Goal: Information Seeking & Learning: Check status

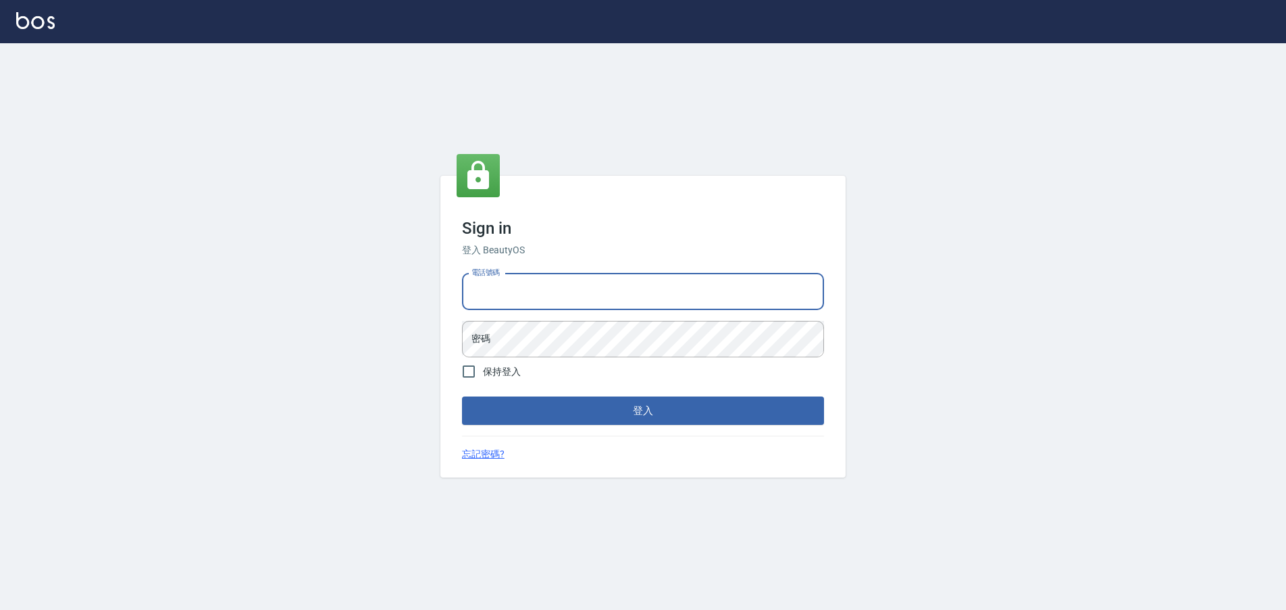
click at [513, 281] on input "電話號碼" at bounding box center [643, 292] width 362 height 36
type input "0903519443"
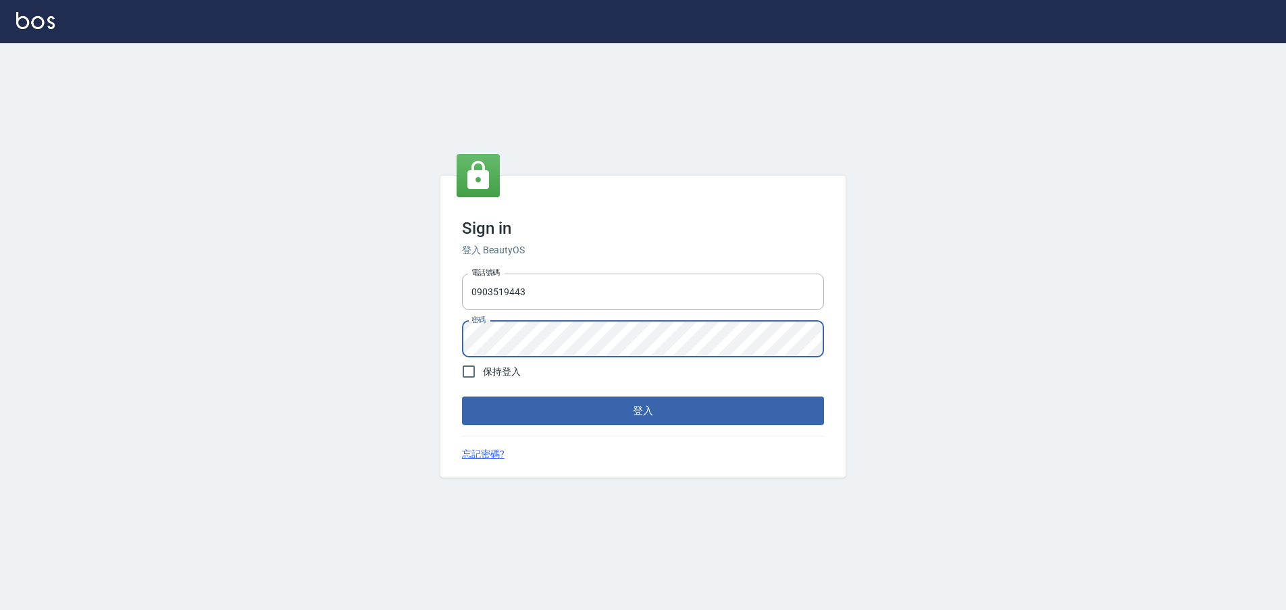
click at [462, 396] on button "登入" at bounding box center [643, 410] width 362 height 28
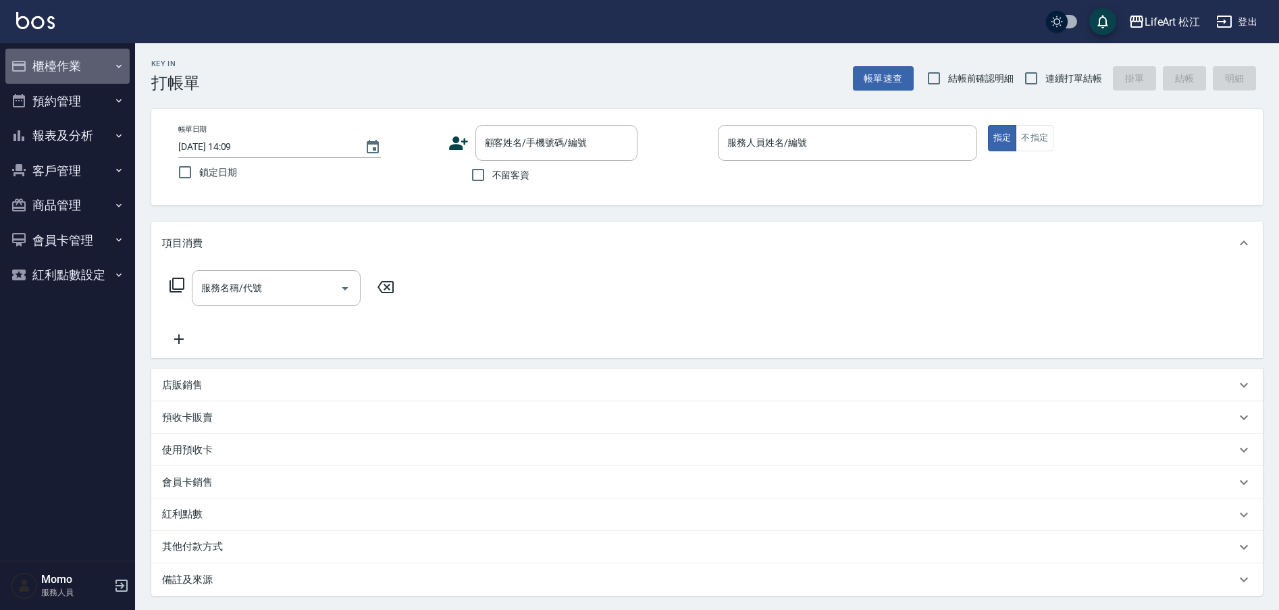
click at [59, 57] on button "櫃檯作業" at bounding box center [67, 66] width 124 height 35
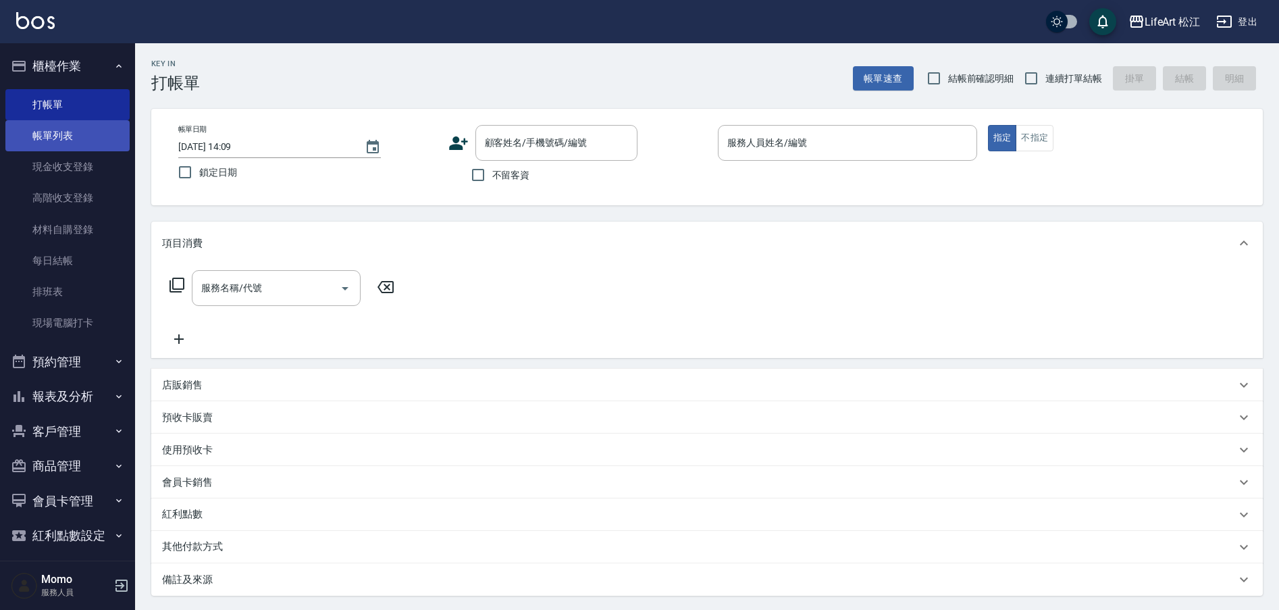
click at [97, 143] on link "帳單列表" at bounding box center [67, 135] width 124 height 31
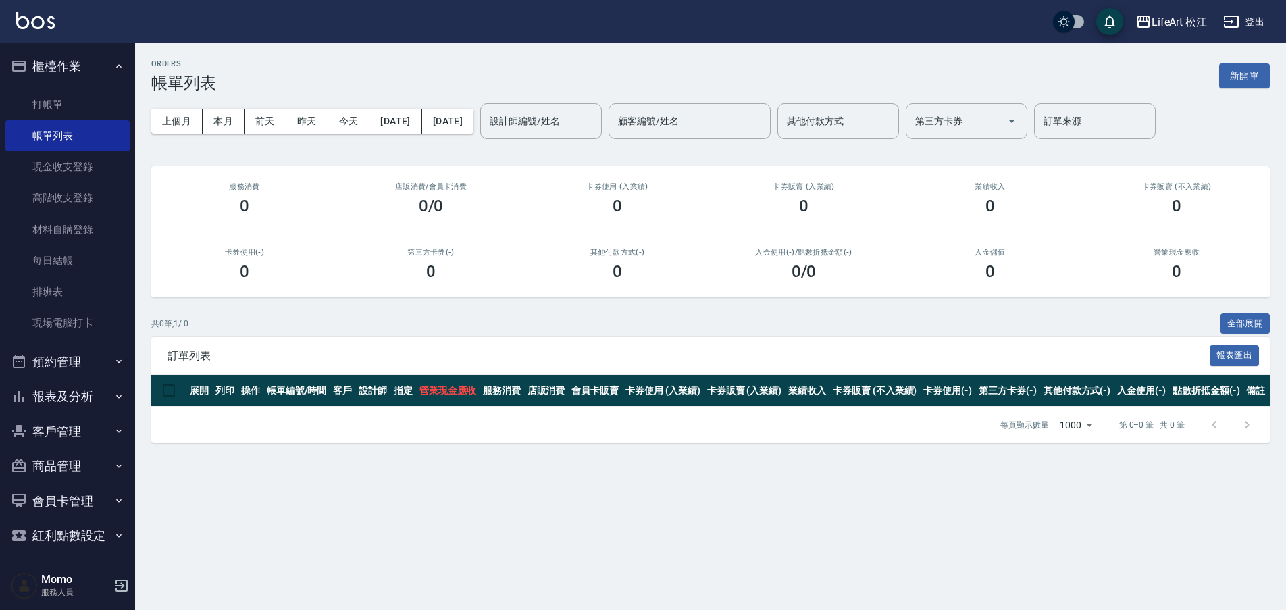
click at [83, 399] on button "報表及分析" at bounding box center [67, 396] width 124 height 35
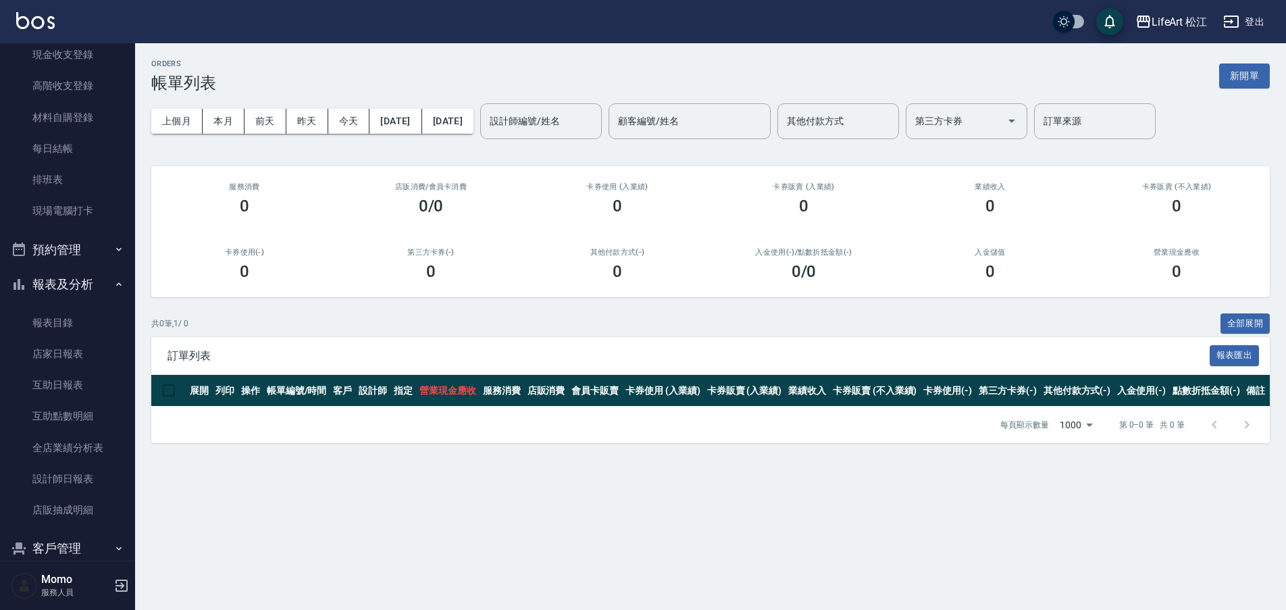
scroll to position [238, 0]
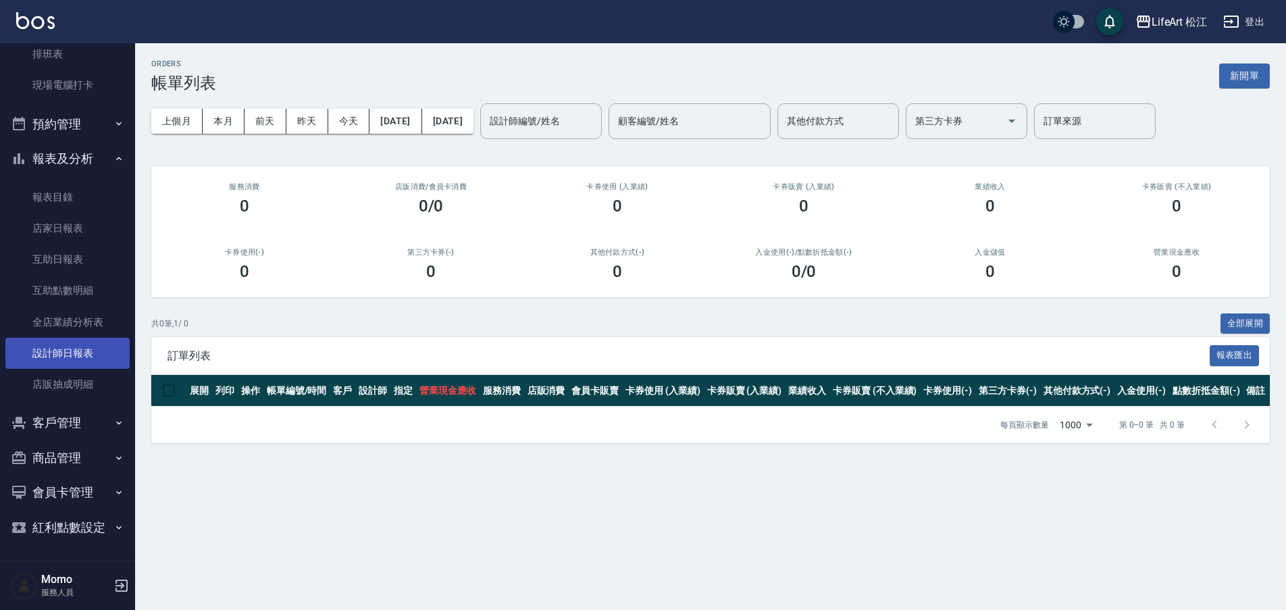
click at [74, 364] on link "設計師日報表" at bounding box center [67, 353] width 124 height 31
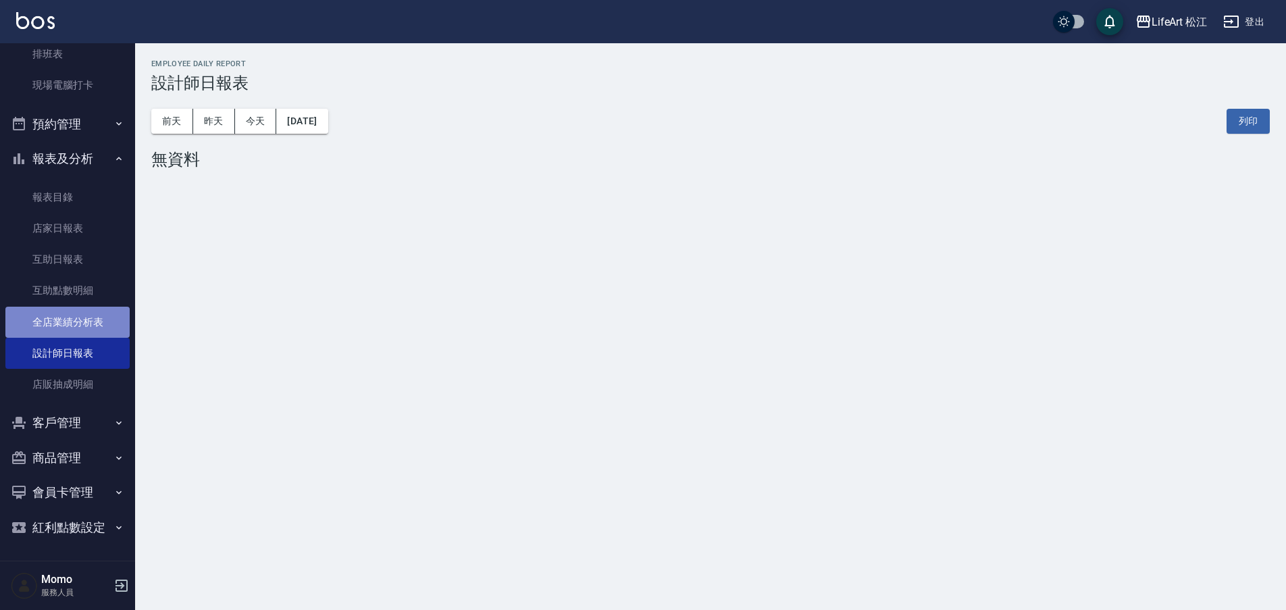
click at [70, 322] on link "全店業績分析表" at bounding box center [67, 322] width 124 height 31
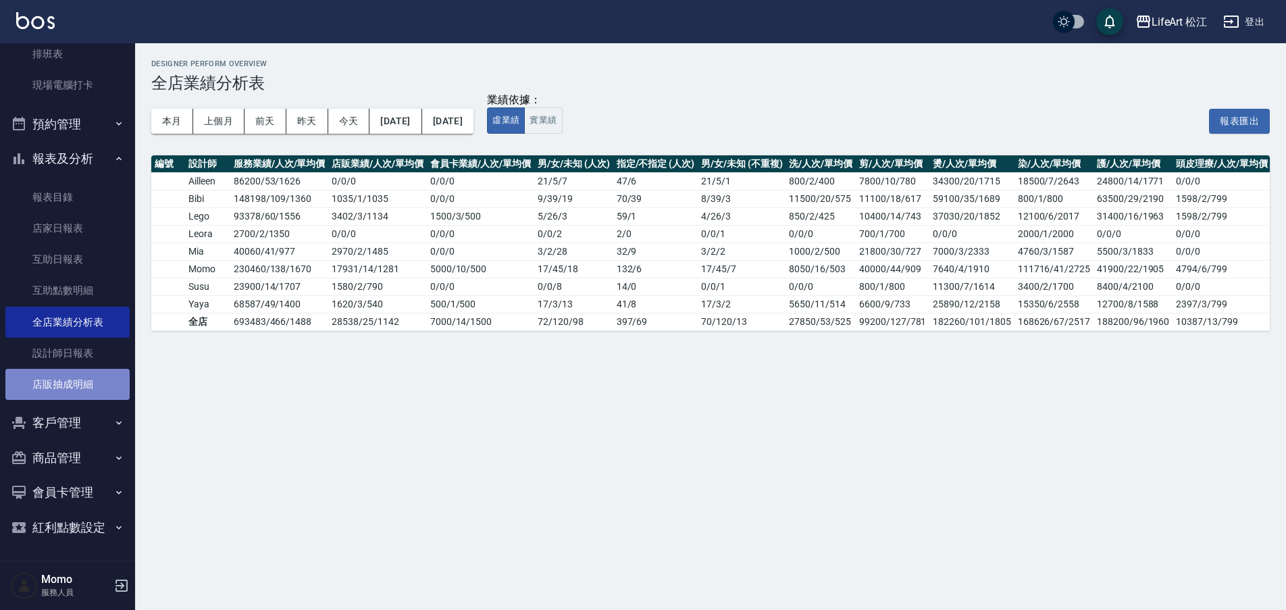
click at [70, 385] on link "店販抽成明細" at bounding box center [67, 384] width 124 height 31
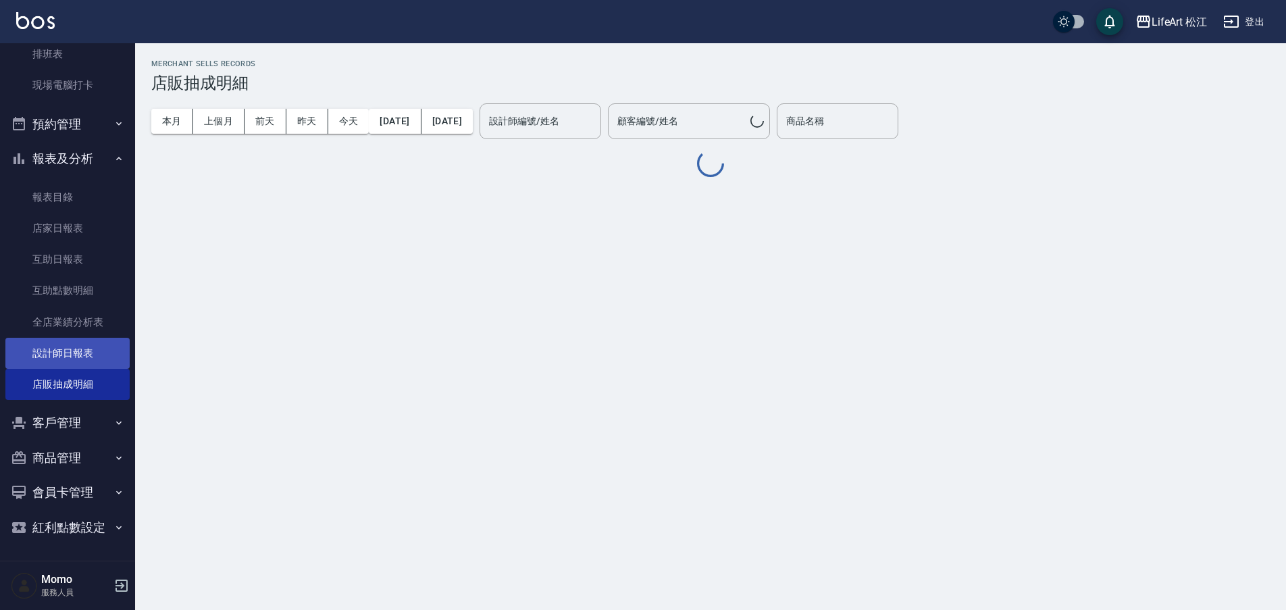
click at [73, 342] on link "設計師日報表" at bounding box center [67, 353] width 124 height 31
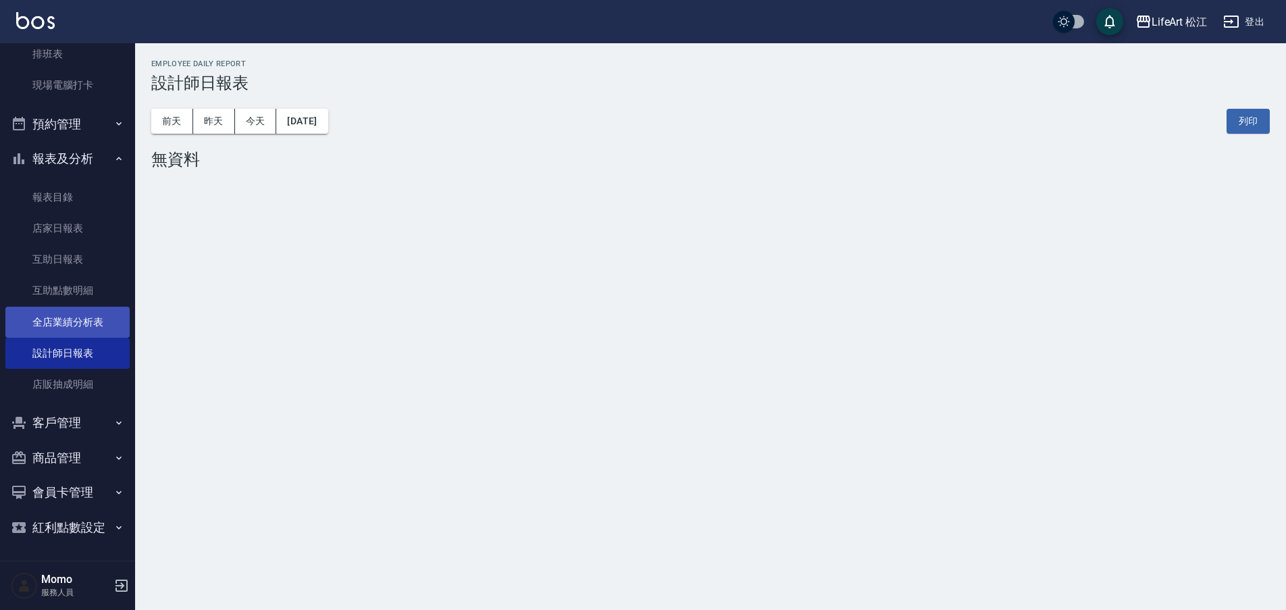
click at [87, 328] on link "全店業績分析表" at bounding box center [67, 322] width 124 height 31
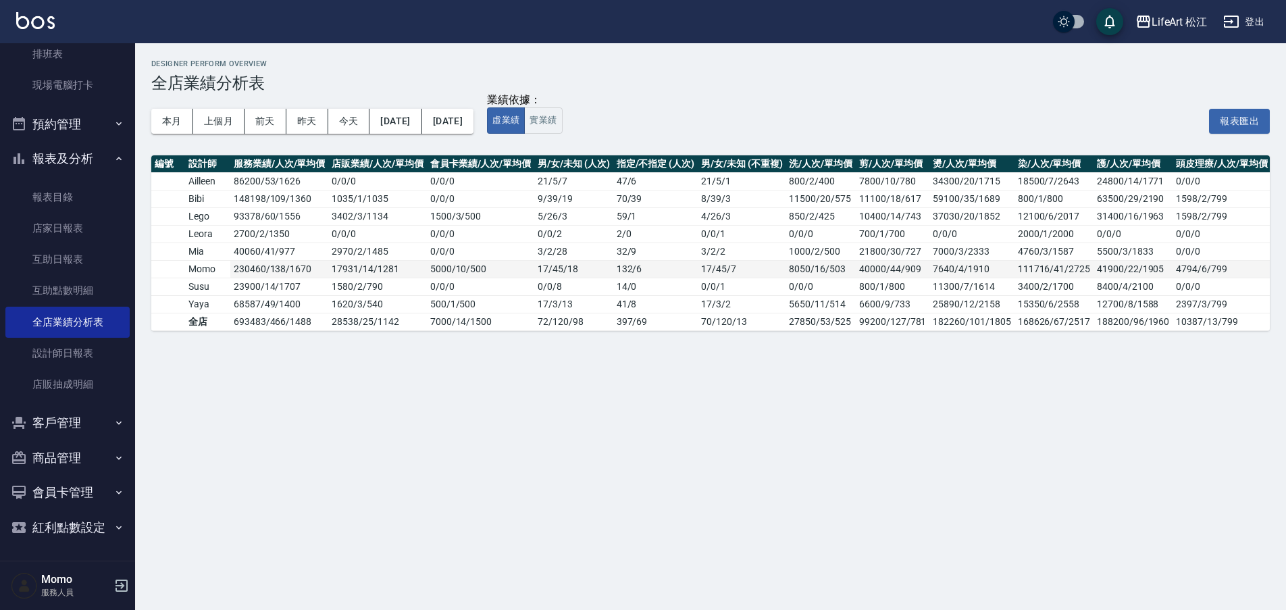
click at [246, 268] on td "230460 / 138 / 1670" at bounding box center [279, 269] width 98 height 18
drag, startPoint x: 246, startPoint y: 268, endPoint x: 292, endPoint y: 268, distance: 45.9
click at [292, 268] on td "230460 / 138 / 1670" at bounding box center [279, 269] width 98 height 18
click at [80, 375] on link "店販抽成明細" at bounding box center [67, 384] width 124 height 31
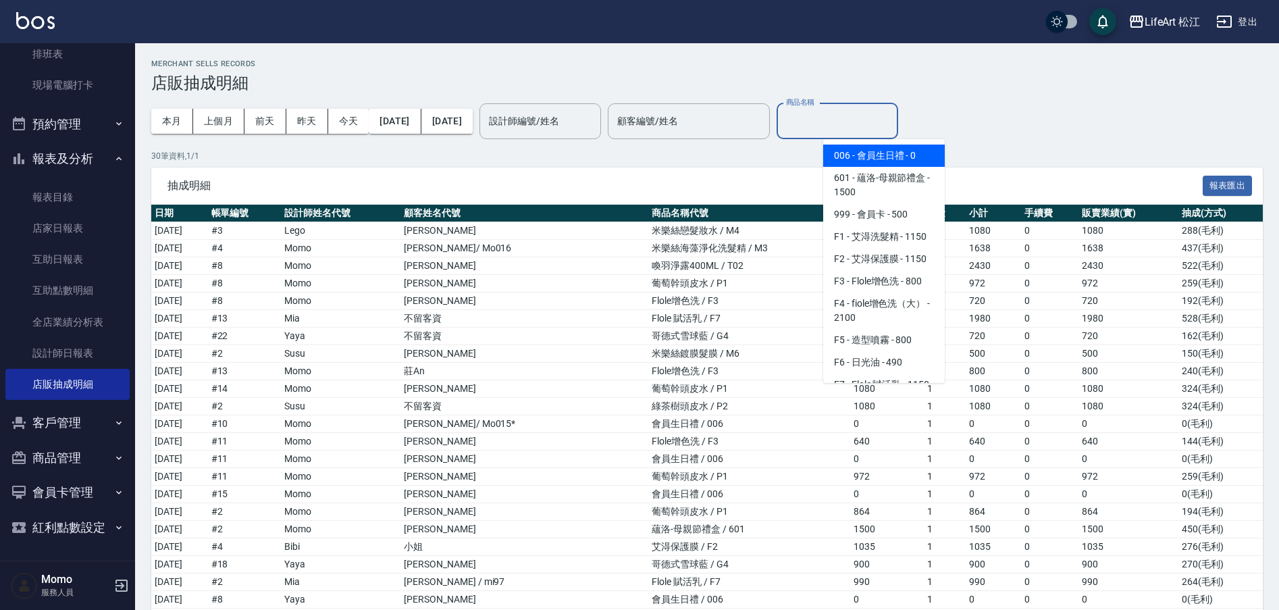
click at [841, 125] on input "商品名稱" at bounding box center [837, 121] width 109 height 24
click at [884, 153] on span "006 - 會員生日禮 - 0" at bounding box center [884, 156] width 122 height 22
type input "會員生日禮"
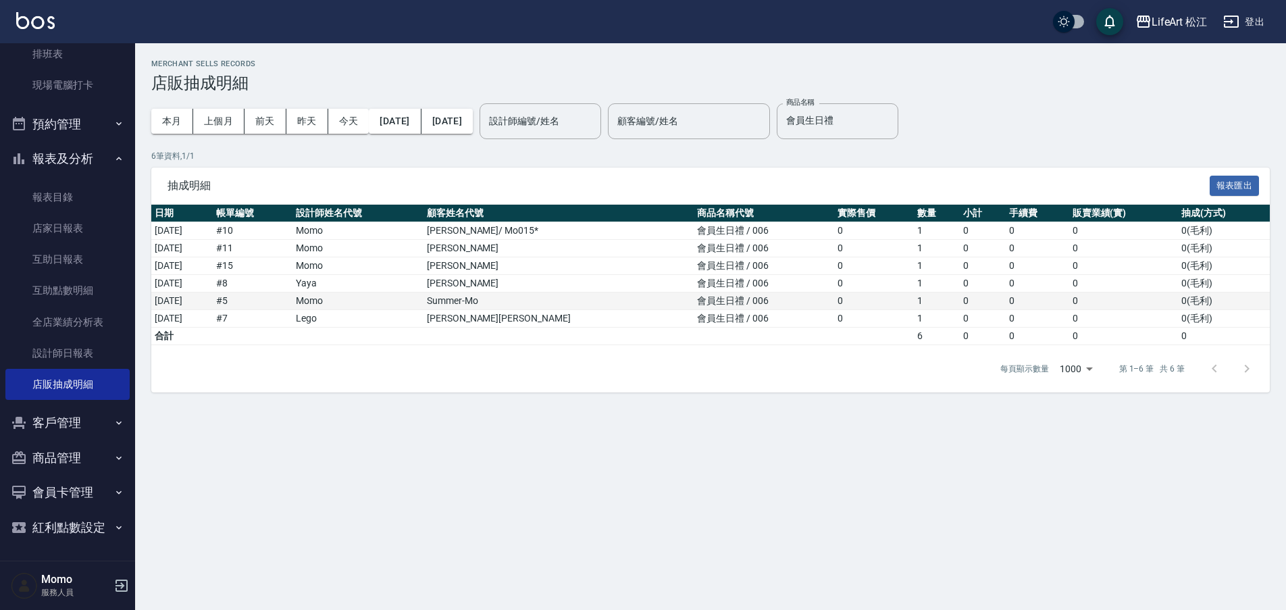
click at [537, 300] on td "Summer-Mo" at bounding box center [558, 301] width 270 height 18
click at [528, 261] on td "李亭穎" at bounding box center [558, 266] width 270 height 18
click at [525, 242] on td "周宥青" at bounding box center [558, 249] width 270 height 18
click at [528, 216] on th "顧客姓名代號" at bounding box center [558, 214] width 270 height 18
click at [423, 326] on td "Lego" at bounding box center [357, 319] width 131 height 18
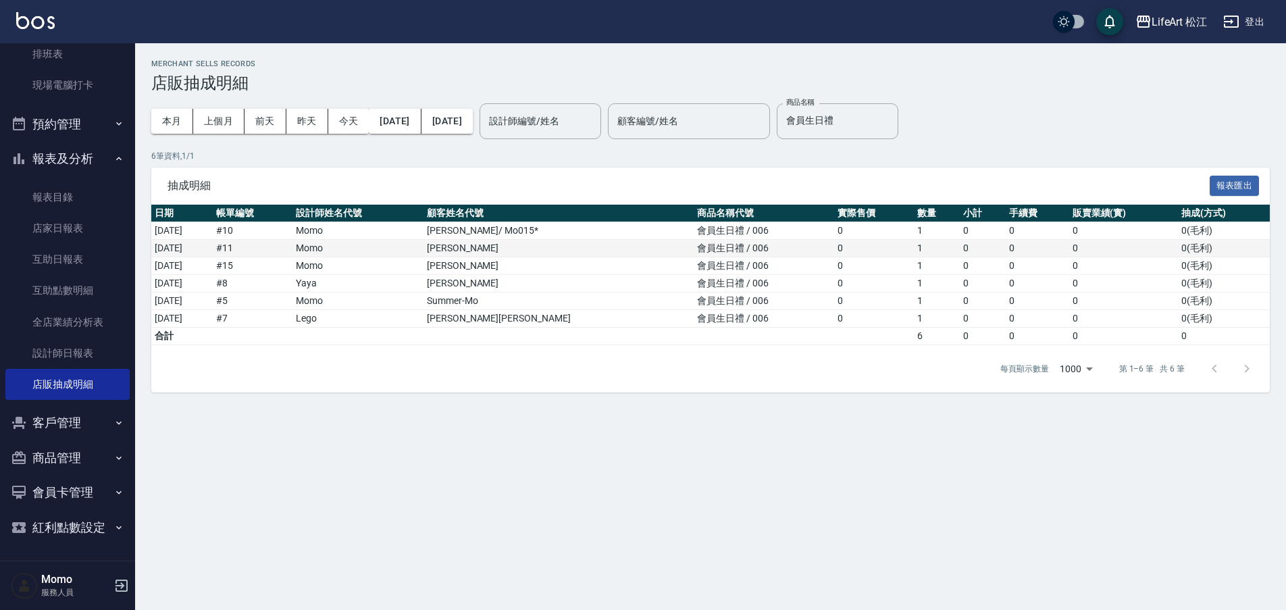
click at [423, 252] on td "Momo" at bounding box center [357, 249] width 131 height 18
click at [508, 309] on td "Summer-Mo" at bounding box center [558, 301] width 270 height 18
click at [549, 316] on td "Tina鄭湘秋" at bounding box center [558, 319] width 270 height 18
click at [545, 306] on td "Summer-Mo" at bounding box center [558, 301] width 270 height 18
click at [546, 317] on td "Tina鄭湘秋" at bounding box center [558, 319] width 270 height 18
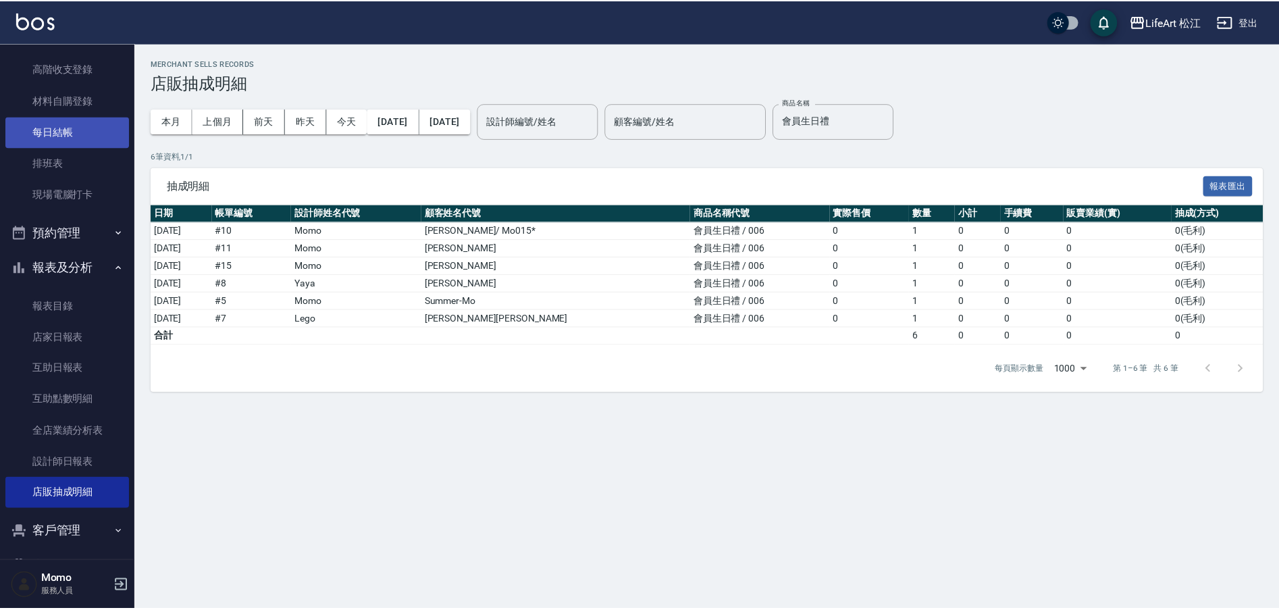
scroll to position [35, 0]
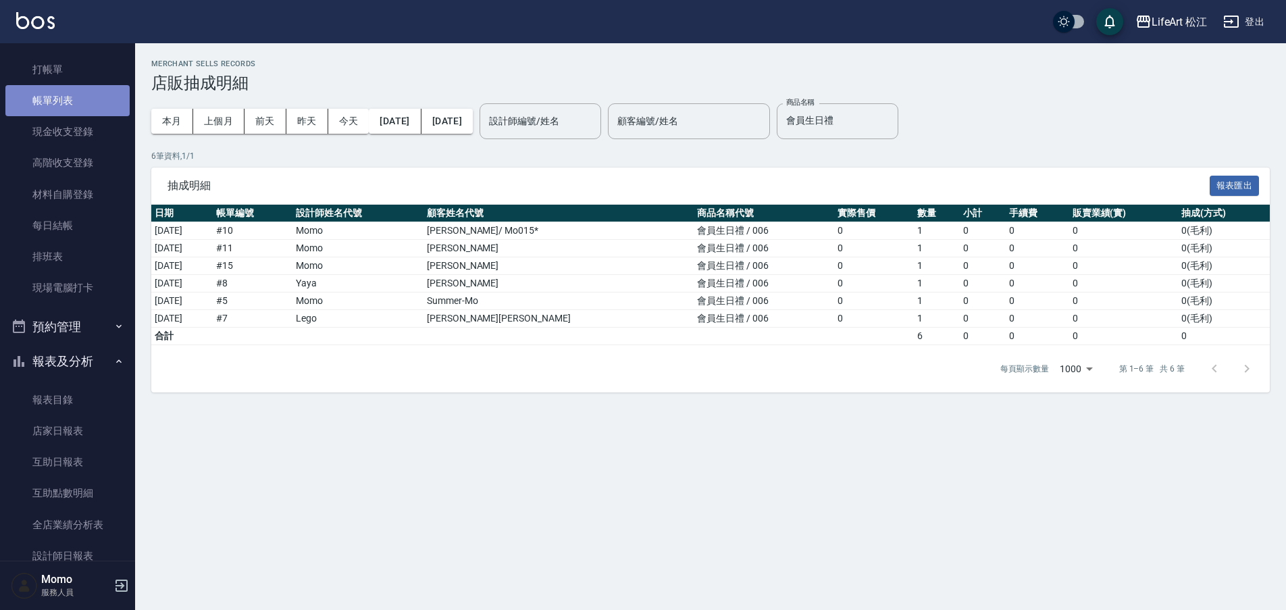
click at [72, 101] on link "帳單列表" at bounding box center [67, 100] width 124 height 31
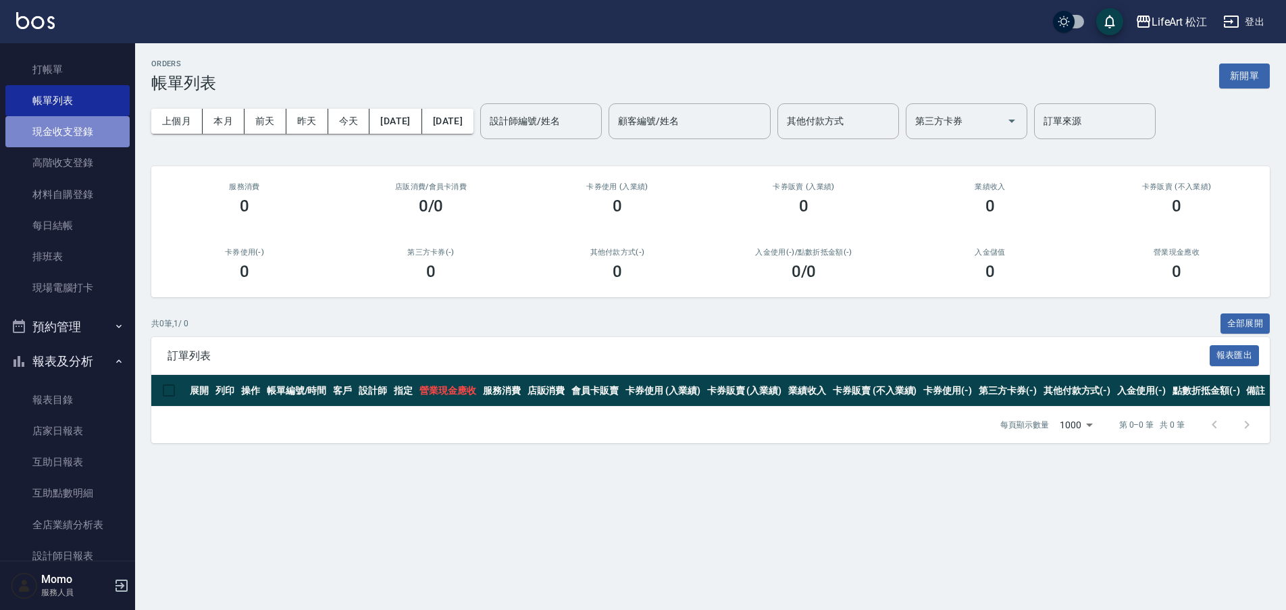
click at [93, 133] on link "現金收支登錄" at bounding box center [67, 131] width 124 height 31
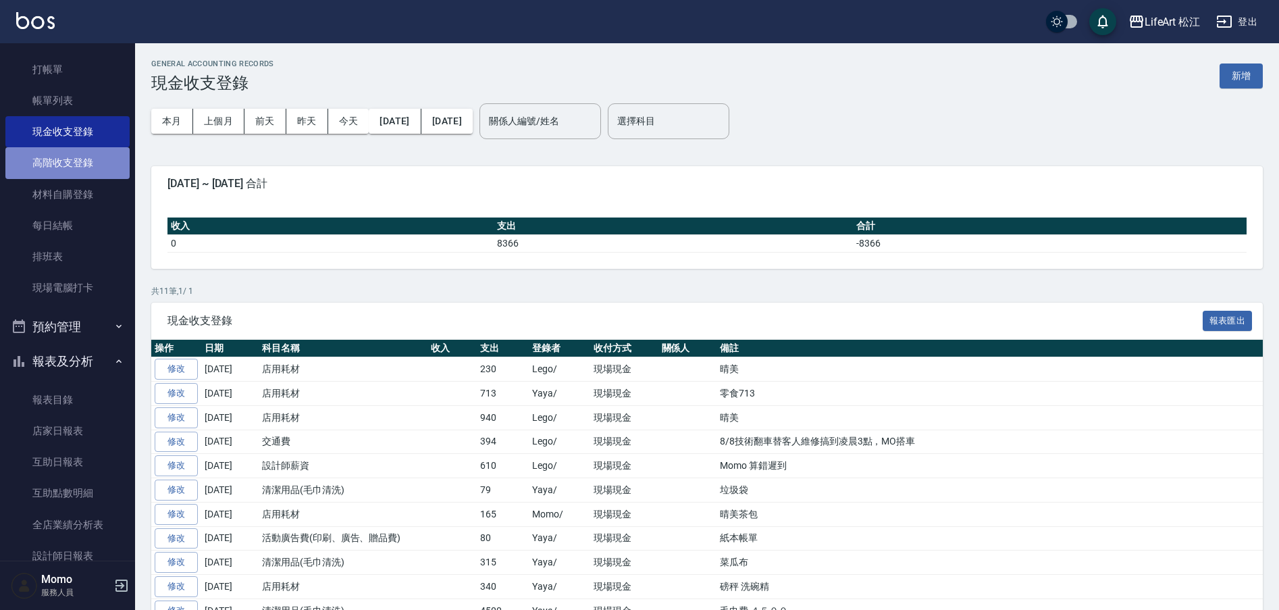
click at [70, 163] on link "高階收支登錄" at bounding box center [67, 162] width 124 height 31
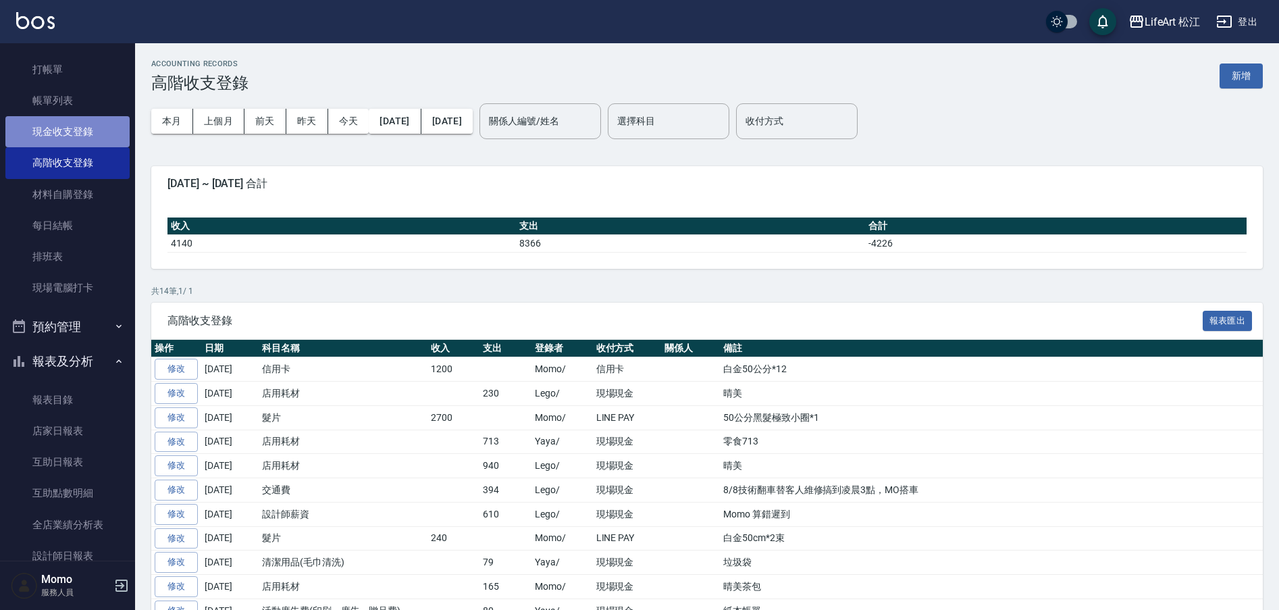
click at [85, 128] on link "現金收支登錄" at bounding box center [67, 131] width 124 height 31
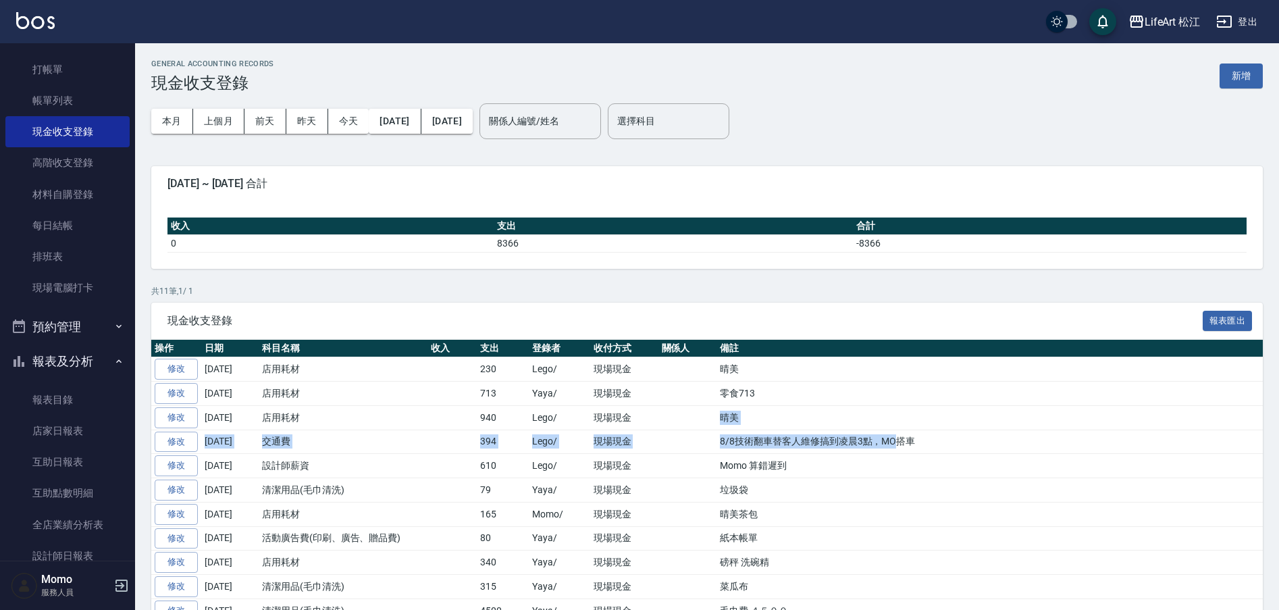
drag, startPoint x: 898, startPoint y: 446, endPoint x: 694, endPoint y: 424, distance: 205.8
click at [690, 428] on tbody "修改 2025-08-16 店用耗材 230 Lego/ 現場現金 晴美 修改 2025-08-14 店用耗材 713 Yaya/ 現場現金 零食713 修改…" at bounding box center [707, 489] width 1112 height 265
drag, startPoint x: 954, startPoint y: 439, endPoint x: 947, endPoint y: 440, distance: 6.8
click at [952, 439] on td "8/8技術翻車替客人維修搞到凌晨3點，MO搭車" at bounding box center [990, 442] width 546 height 24
drag, startPoint x: 931, startPoint y: 442, endPoint x: 904, endPoint y: 445, distance: 27.8
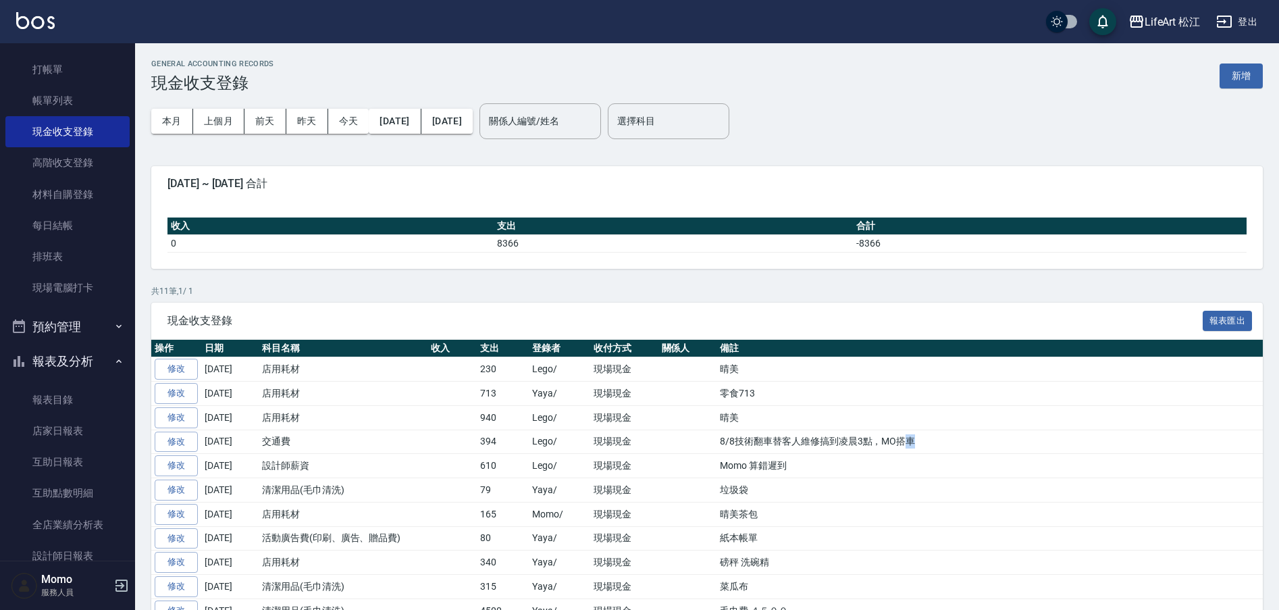
click at [904, 445] on td "8/8技術翻車替客人維修搞到凌晨3點，MO搭車" at bounding box center [990, 442] width 546 height 24
drag, startPoint x: 748, startPoint y: 465, endPoint x: 806, endPoint y: 467, distance: 58.8
click at [806, 467] on td "Momo 算錯遲到" at bounding box center [990, 466] width 546 height 24
click at [43, 166] on link "高階收支登錄" at bounding box center [67, 162] width 124 height 31
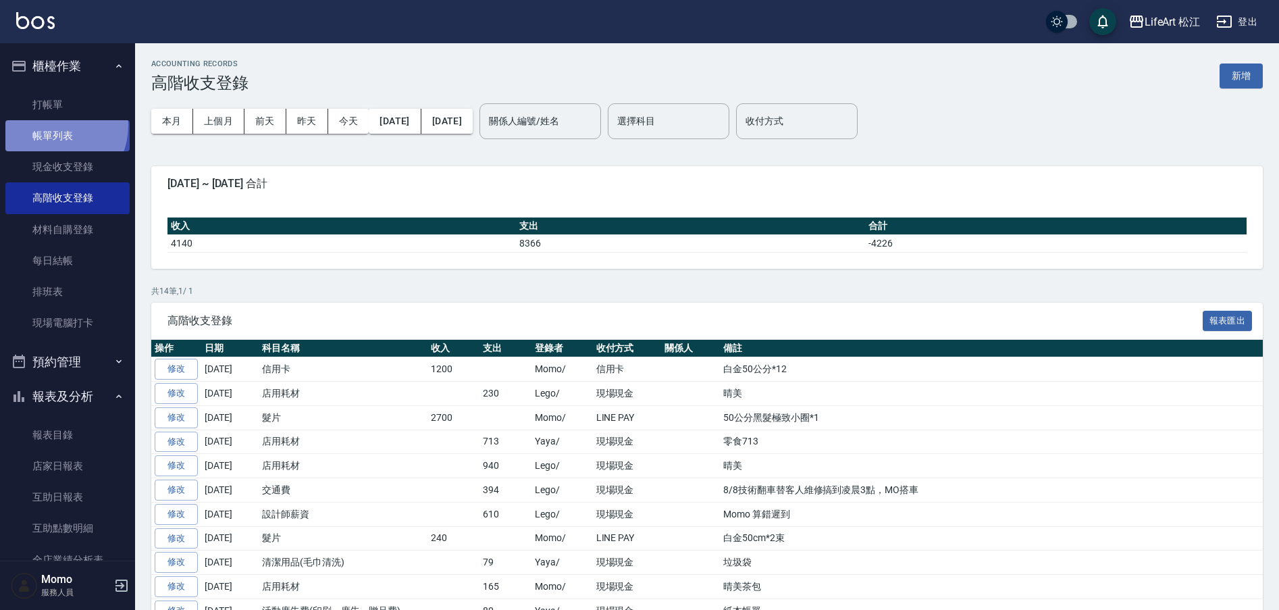
drag, startPoint x: 49, startPoint y: 126, endPoint x: 63, endPoint y: 120, distance: 15.4
click at [49, 124] on link "帳單列表" at bounding box center [67, 135] width 124 height 31
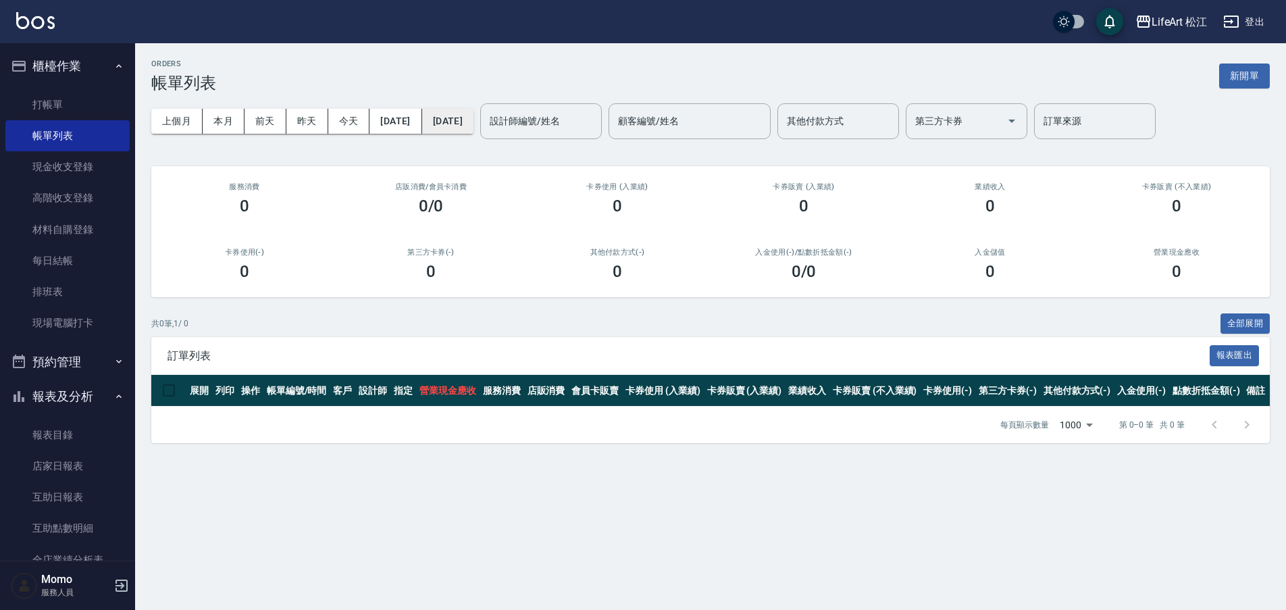
click at [473, 123] on button "2025/08/19" at bounding box center [447, 121] width 51 height 25
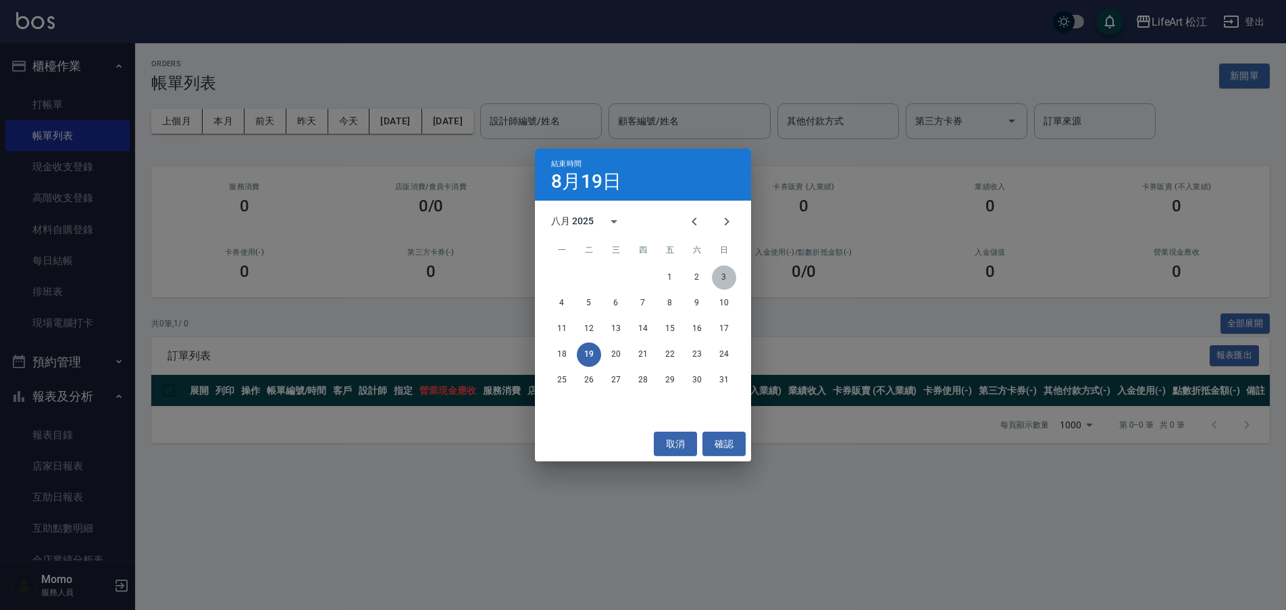
click at [719, 278] on button "3" at bounding box center [724, 277] width 24 height 24
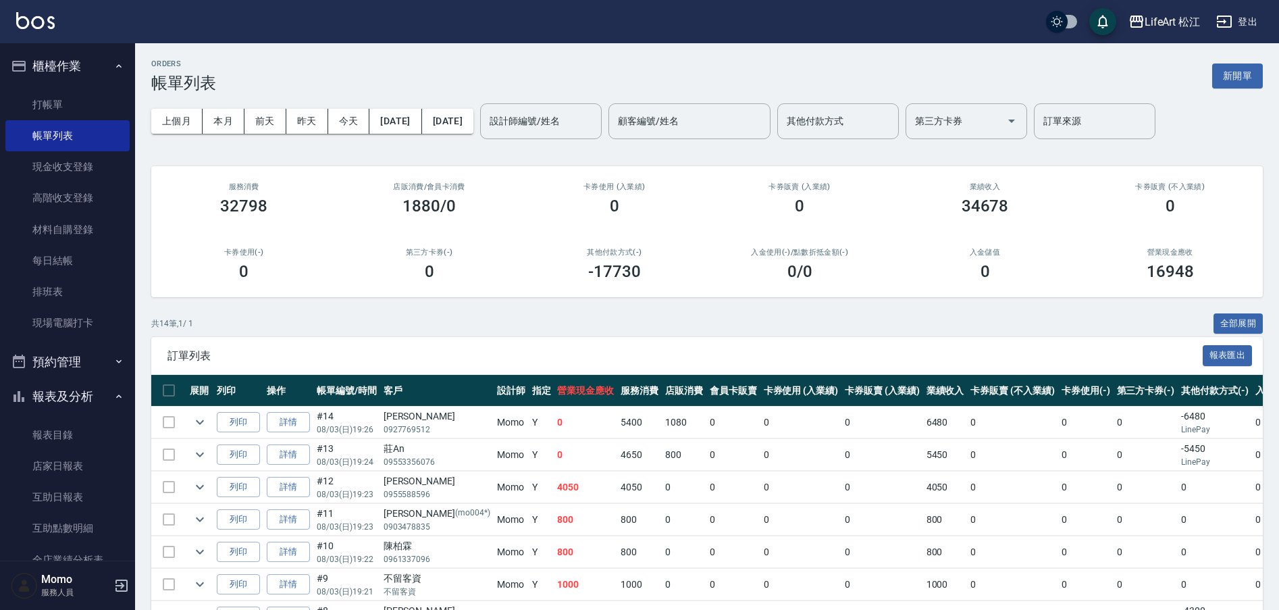
scroll to position [0, 203]
